Goal: Information Seeking & Learning: Learn about a topic

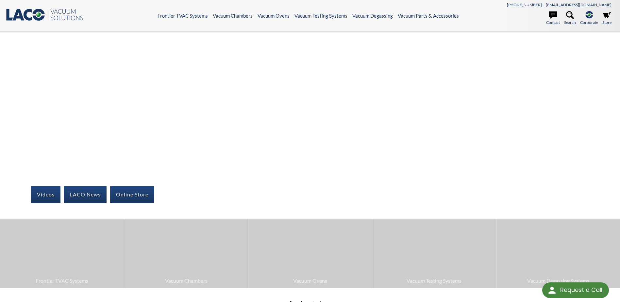
select select "Language Translate Widget"
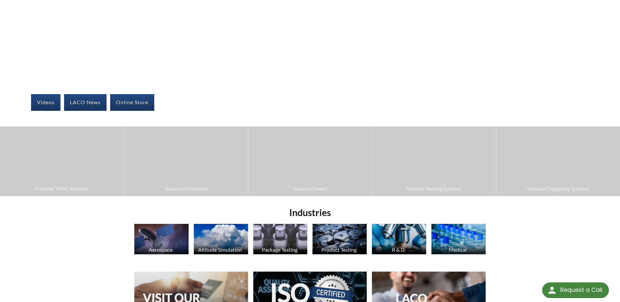
scroll to position [98, 0]
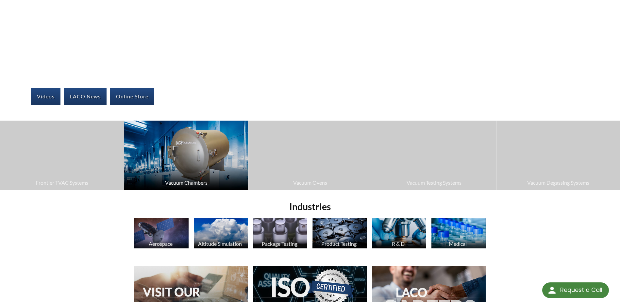
click at [186, 166] on img at bounding box center [185, 155] width 123 height 69
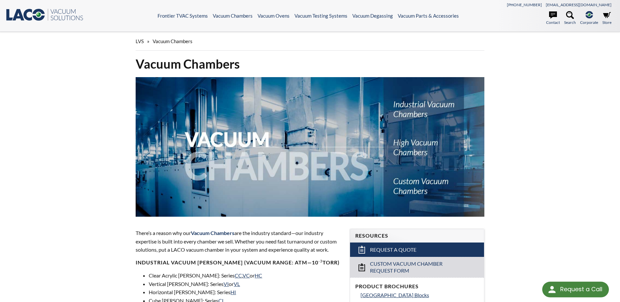
select select "Language Translate Widget"
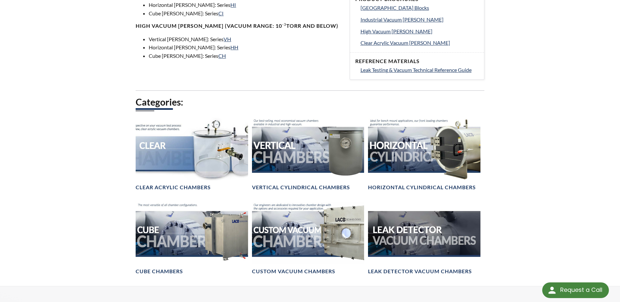
scroll to position [294, 0]
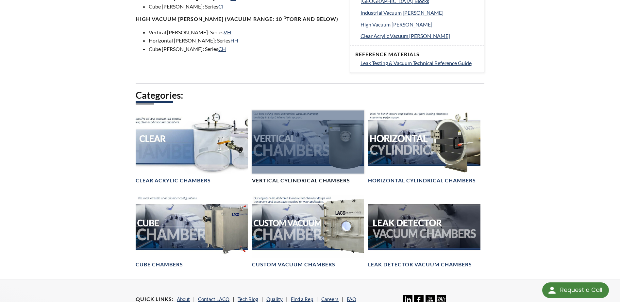
click at [303, 162] on div at bounding box center [308, 141] width 112 height 63
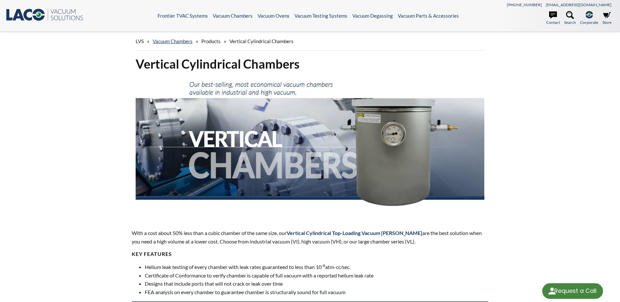
select select "Language Translate Widget"
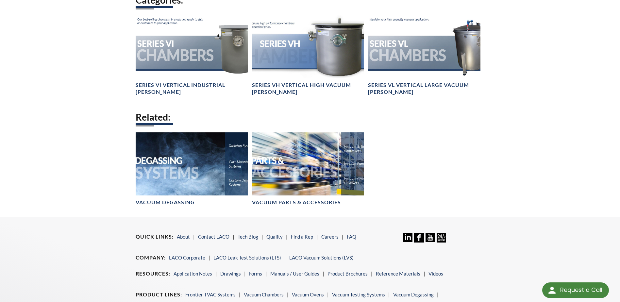
scroll to position [555, 0]
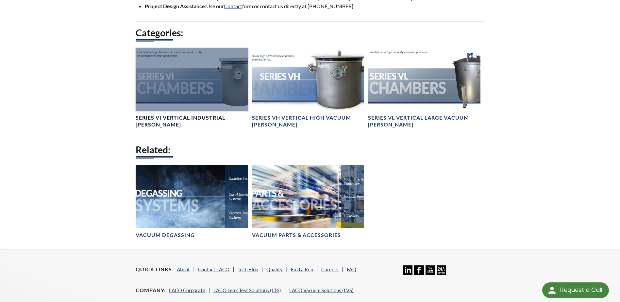
click at [186, 111] on div at bounding box center [192, 79] width 112 height 63
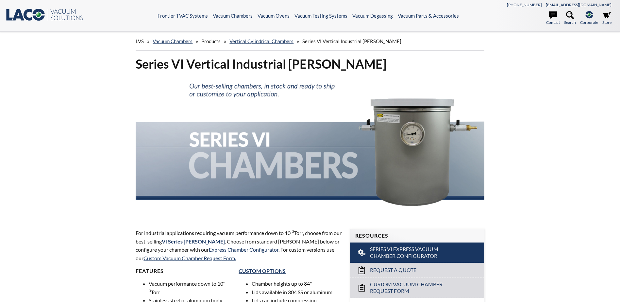
select select "Language Translate Widget"
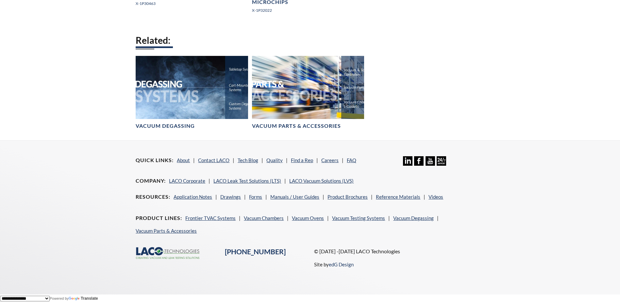
scroll to position [1400, 0]
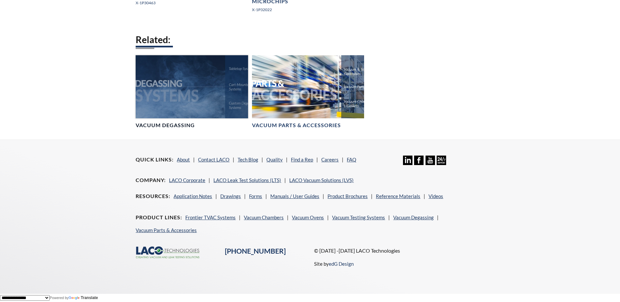
click at [187, 105] on div at bounding box center [192, 86] width 112 height 63
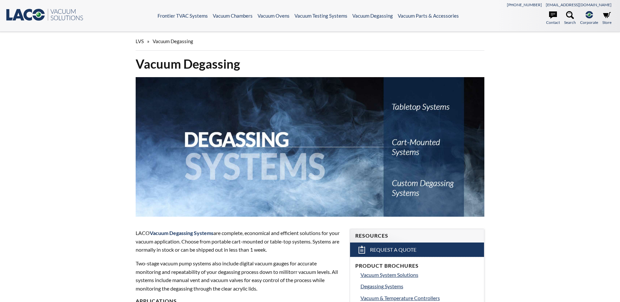
select select "Language Translate Widget"
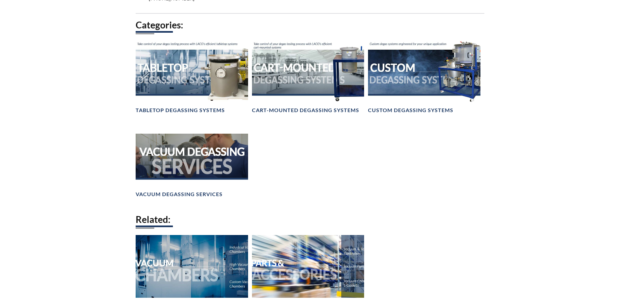
scroll to position [490, 0]
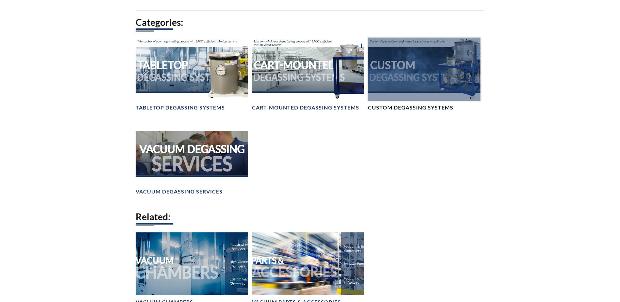
click at [414, 94] on div at bounding box center [424, 69] width 112 height 63
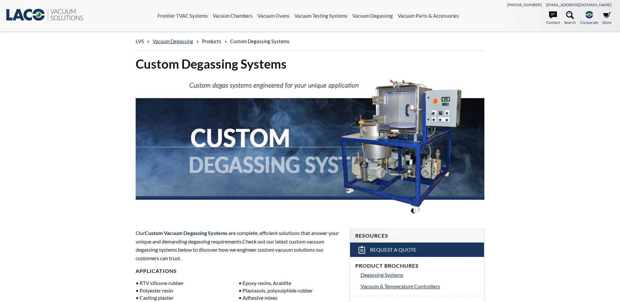
select select "Language Translate Widget"
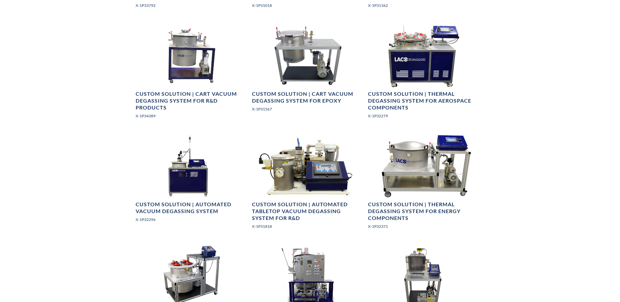
scroll to position [490, 0]
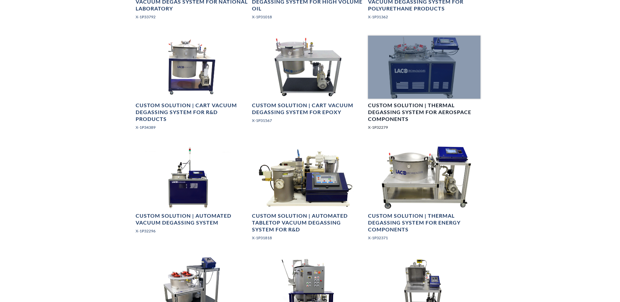
click at [414, 112] on h4 "Custom Solution | Thermal Degassing System for Aerospace Components" at bounding box center [424, 112] width 112 height 20
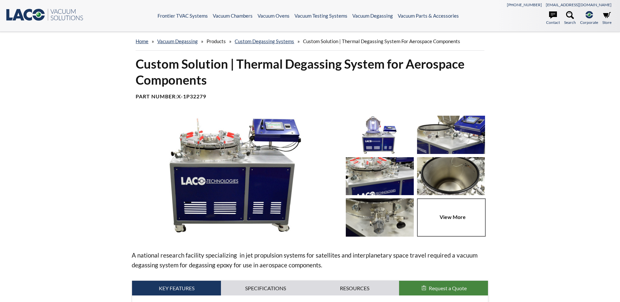
select select "Language Translate Widget"
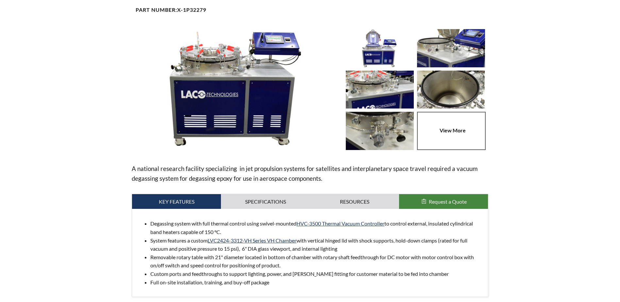
scroll to position [98, 0]
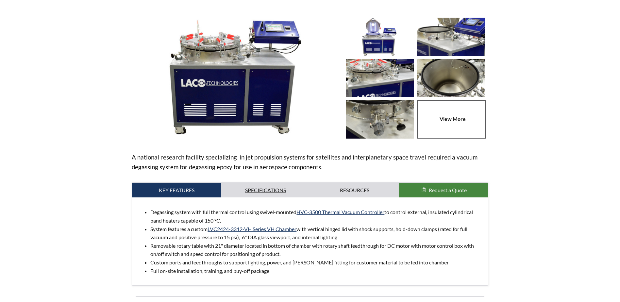
click at [273, 187] on link "Specifications" at bounding box center [265, 190] width 89 height 15
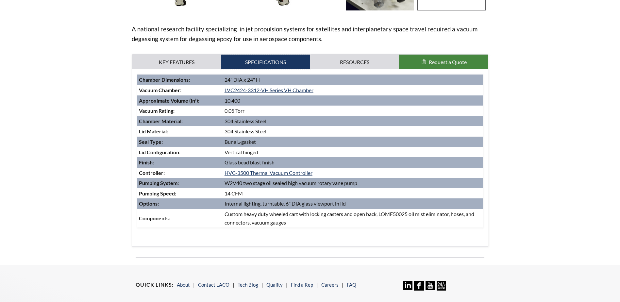
scroll to position [229, 0]
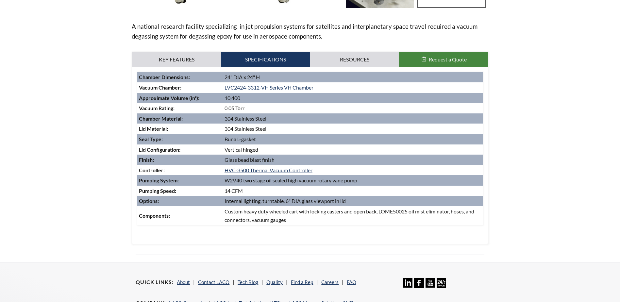
click at [194, 64] on link "Key Features" at bounding box center [176, 59] width 89 height 15
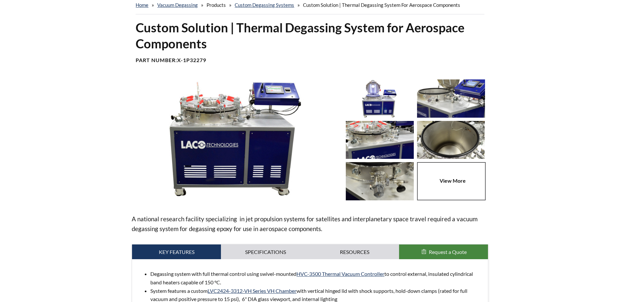
scroll to position [33, 0]
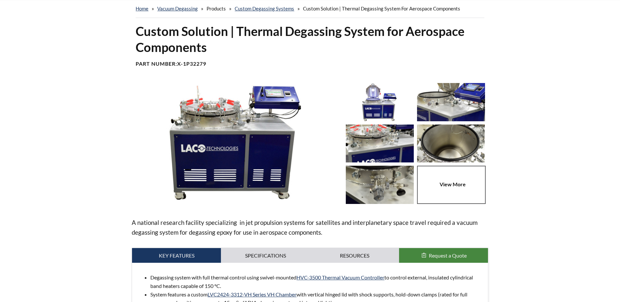
drag, startPoint x: 177, startPoint y: 65, endPoint x: 208, endPoint y: 63, distance: 30.8
click at [208, 63] on h4 "Part Number: X-1P32279" at bounding box center [310, 63] width 348 height 7
copy h4 "X-1P32279"
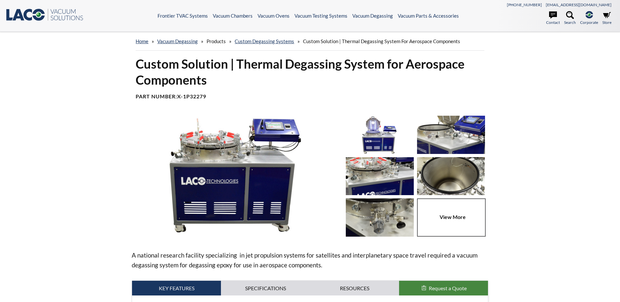
select select "Language Translate Widget"
